Goal: Register for event/course

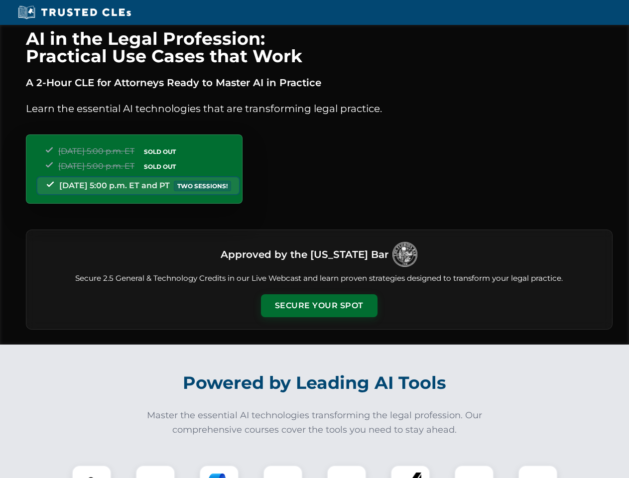
click at [319, 306] on button "Secure Your Spot" at bounding box center [319, 305] width 117 height 23
click at [92, 472] on img at bounding box center [91, 485] width 29 height 29
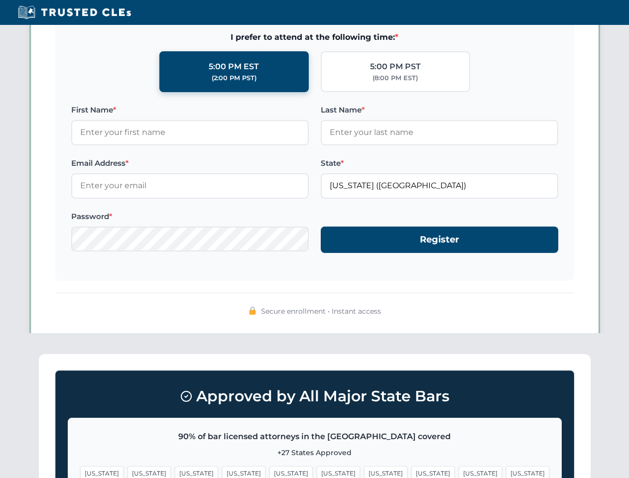
click at [364, 472] on span "[US_STATE]" at bounding box center [385, 473] width 43 height 14
click at [459, 472] on span "[US_STATE]" at bounding box center [480, 473] width 43 height 14
